Goal: Transaction & Acquisition: Obtain resource

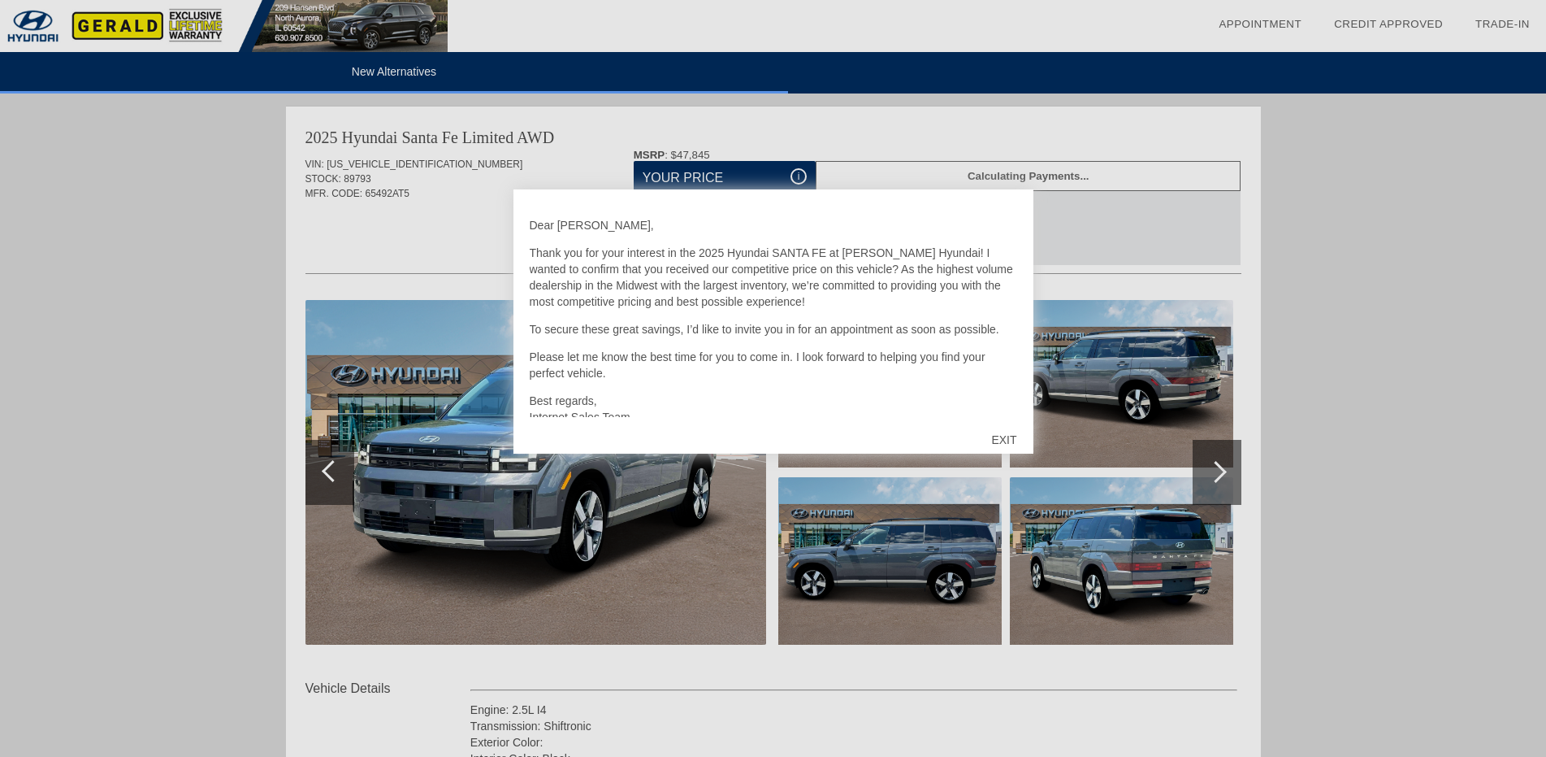
click at [998, 439] on div "EXIT" at bounding box center [1004, 439] width 58 height 49
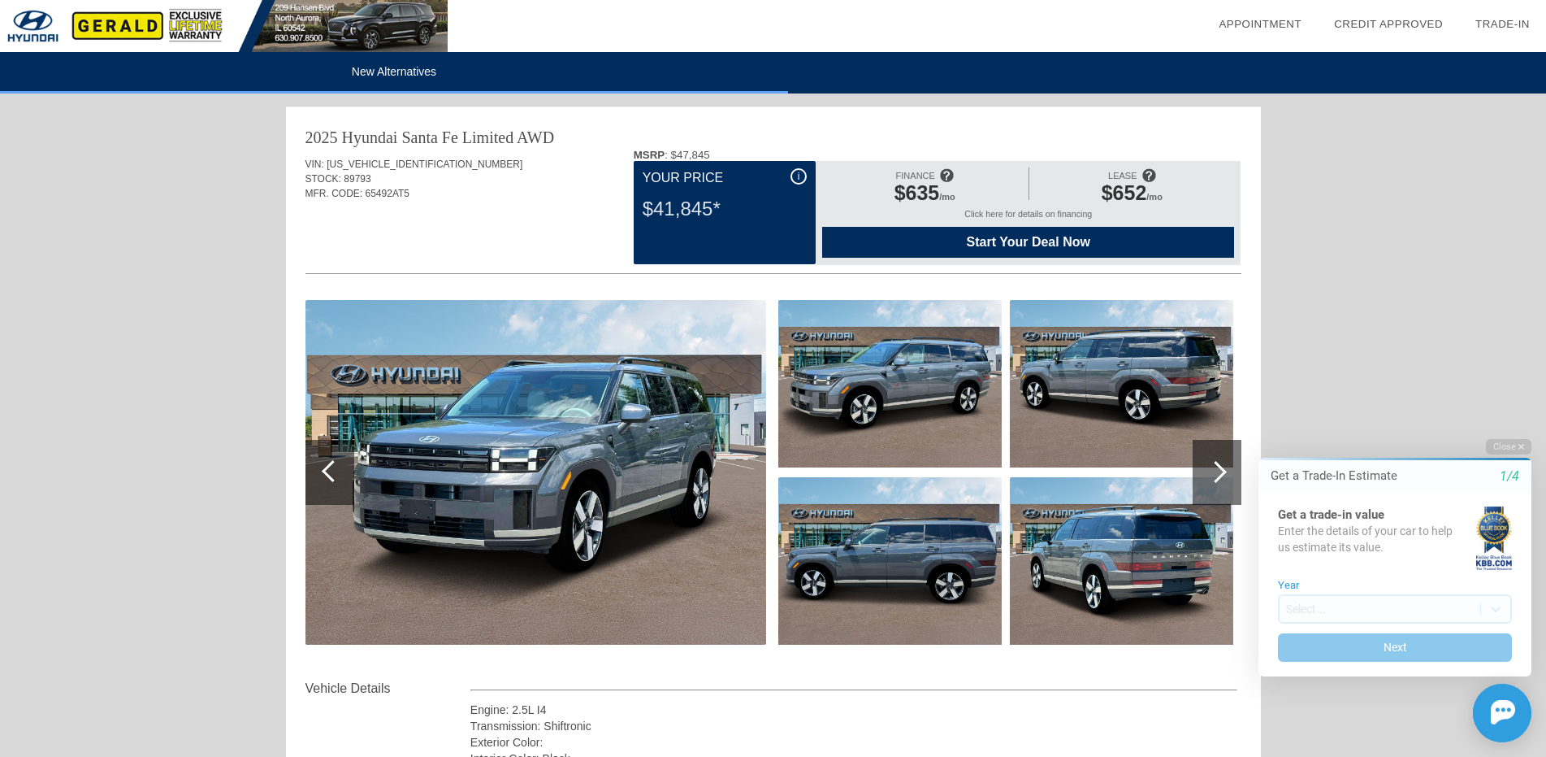
click at [1095, 180] on div "LEASE" at bounding box center [1132, 175] width 189 height 12
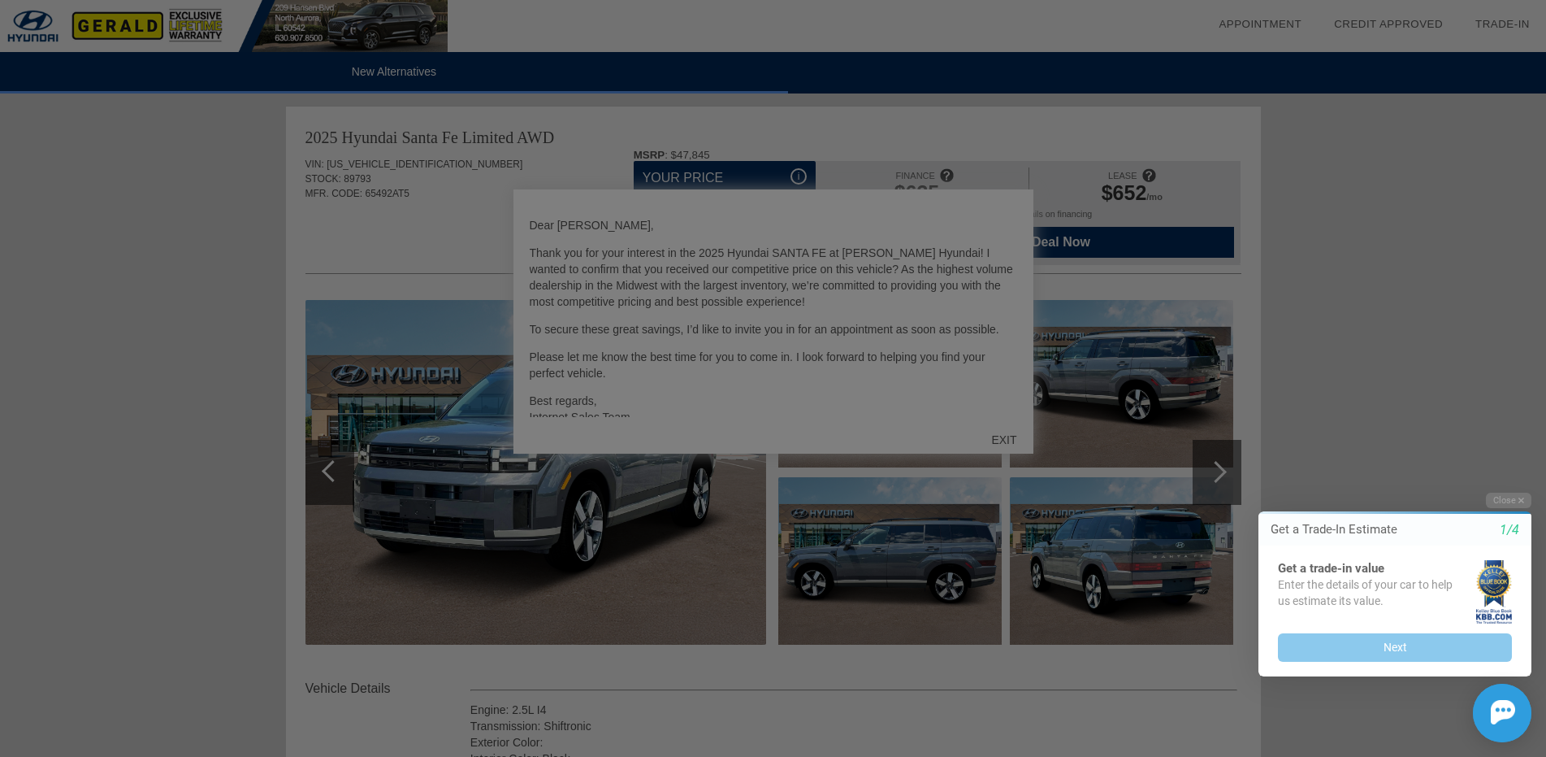
click at [1002, 443] on div at bounding box center [780, 378] width 1560 height 757
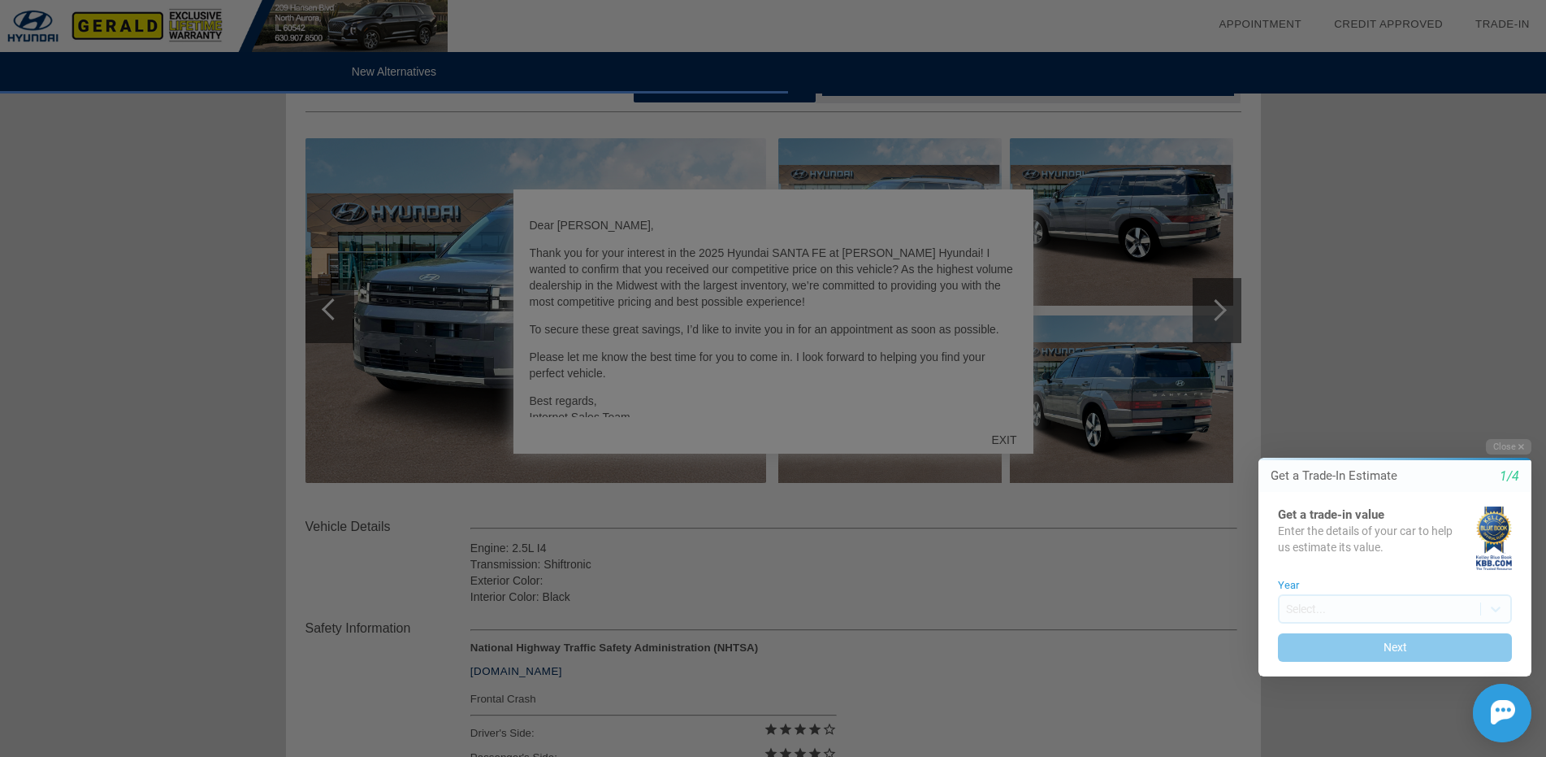
scroll to position [163, 0]
click at [1508, 444] on button "Close" at bounding box center [1509, 446] width 46 height 15
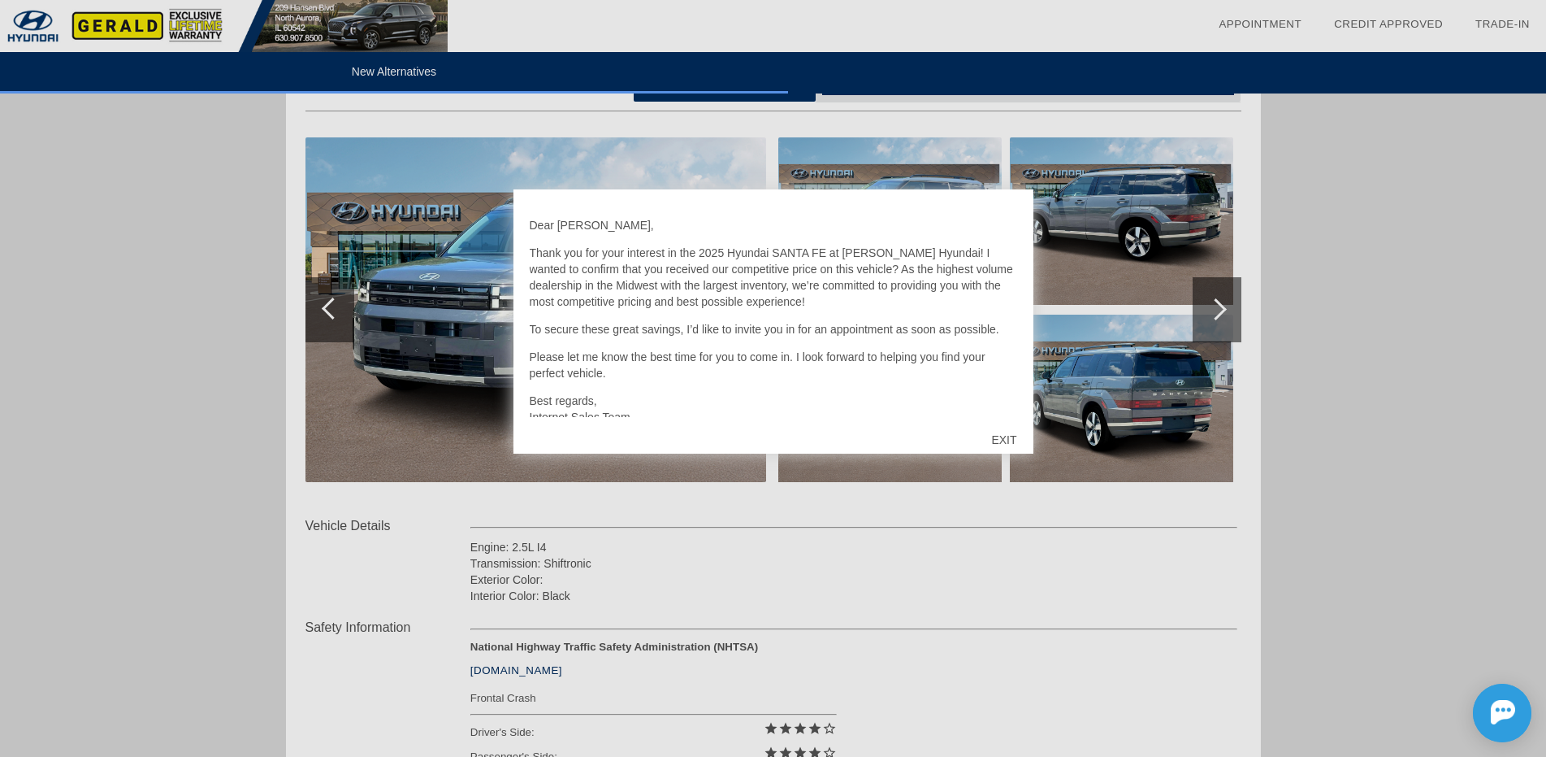
click at [993, 435] on div "EXIT" at bounding box center [1004, 439] width 58 height 49
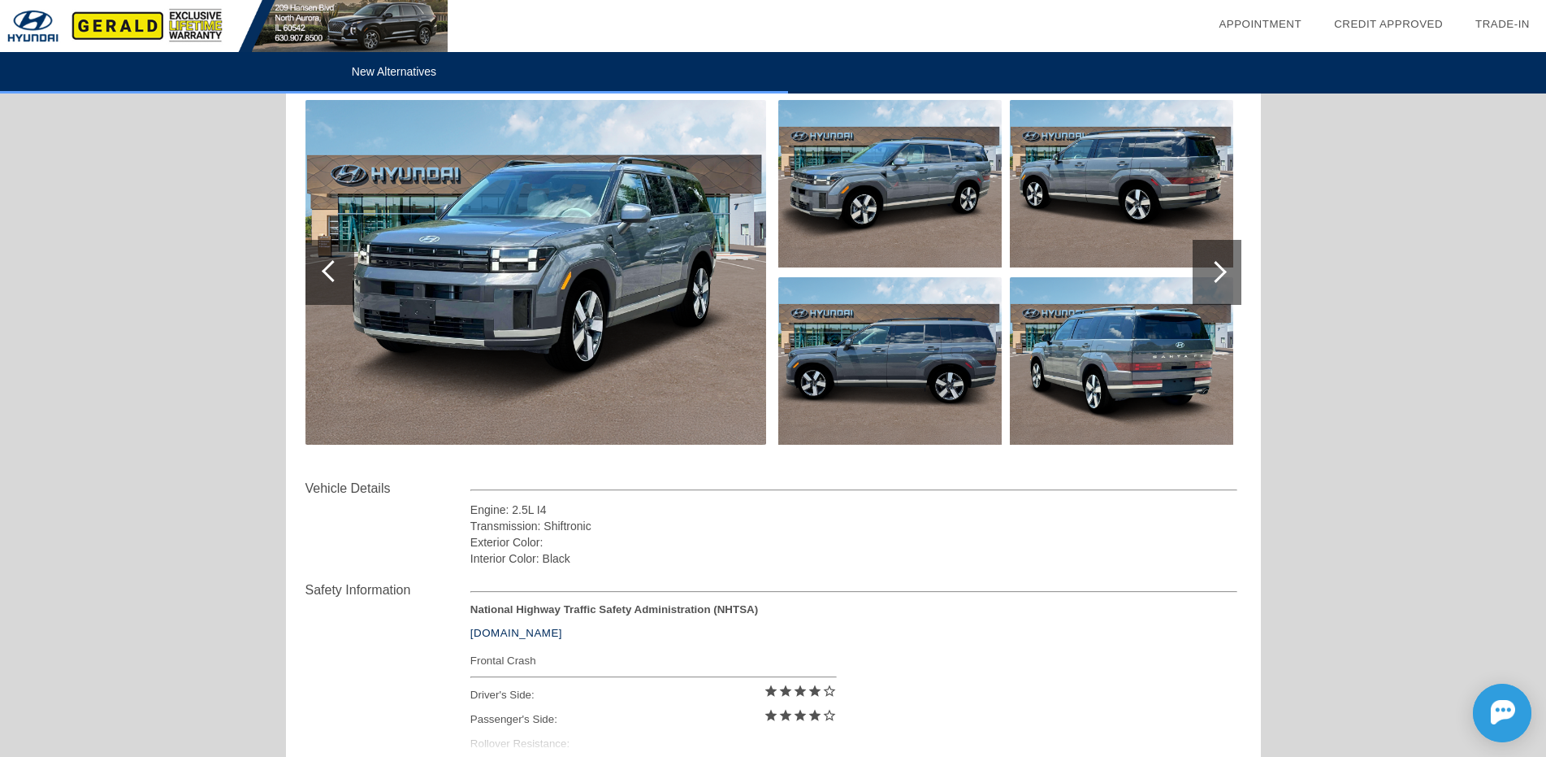
scroll to position [0, 0]
